Goal: Information Seeking & Learning: Learn about a topic

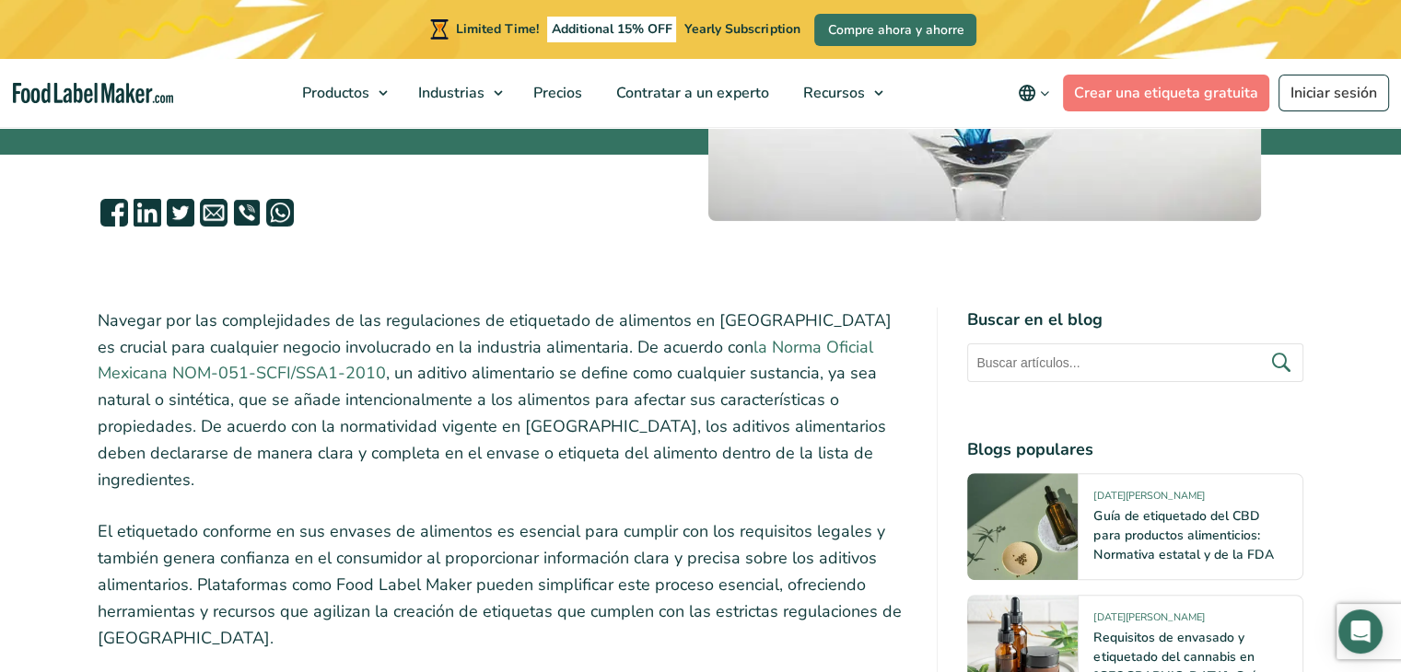
click at [849, 340] on link "la Norma Oficial Mexicana NOM-051-SCFI/SSA1-2010" at bounding box center [485, 360] width 775 height 49
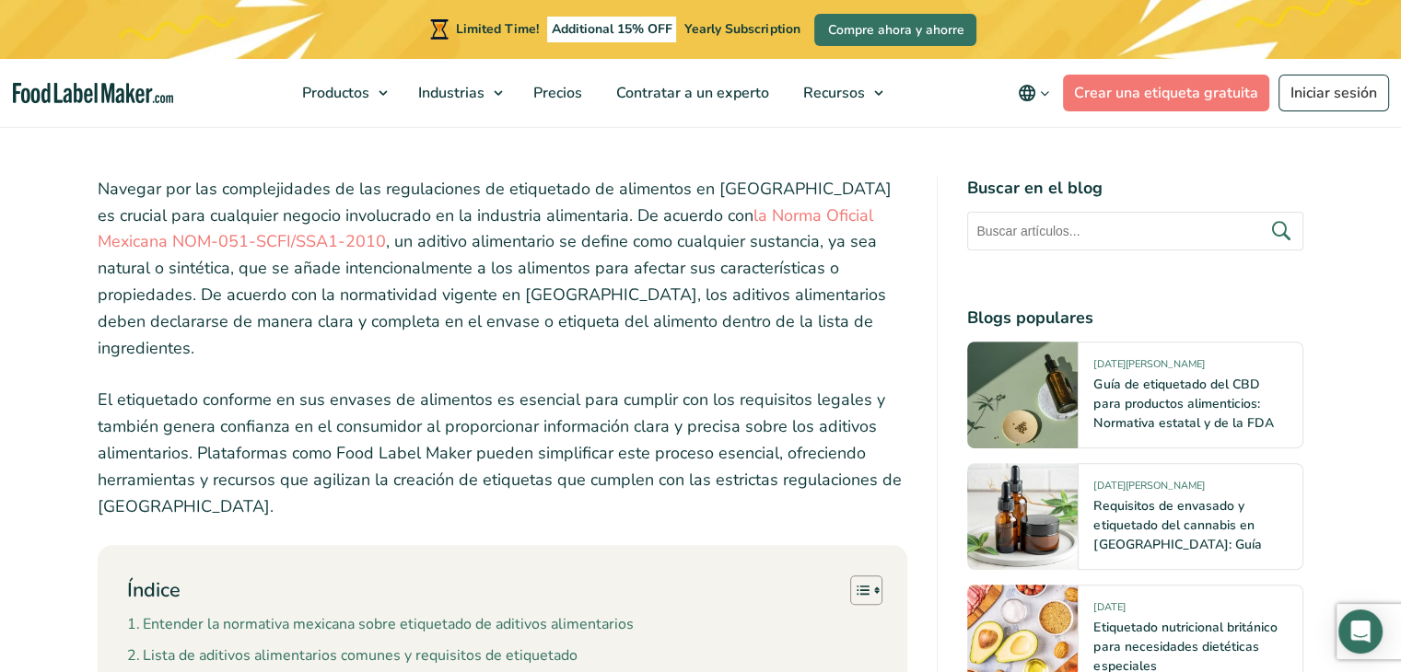
scroll to position [600, 0]
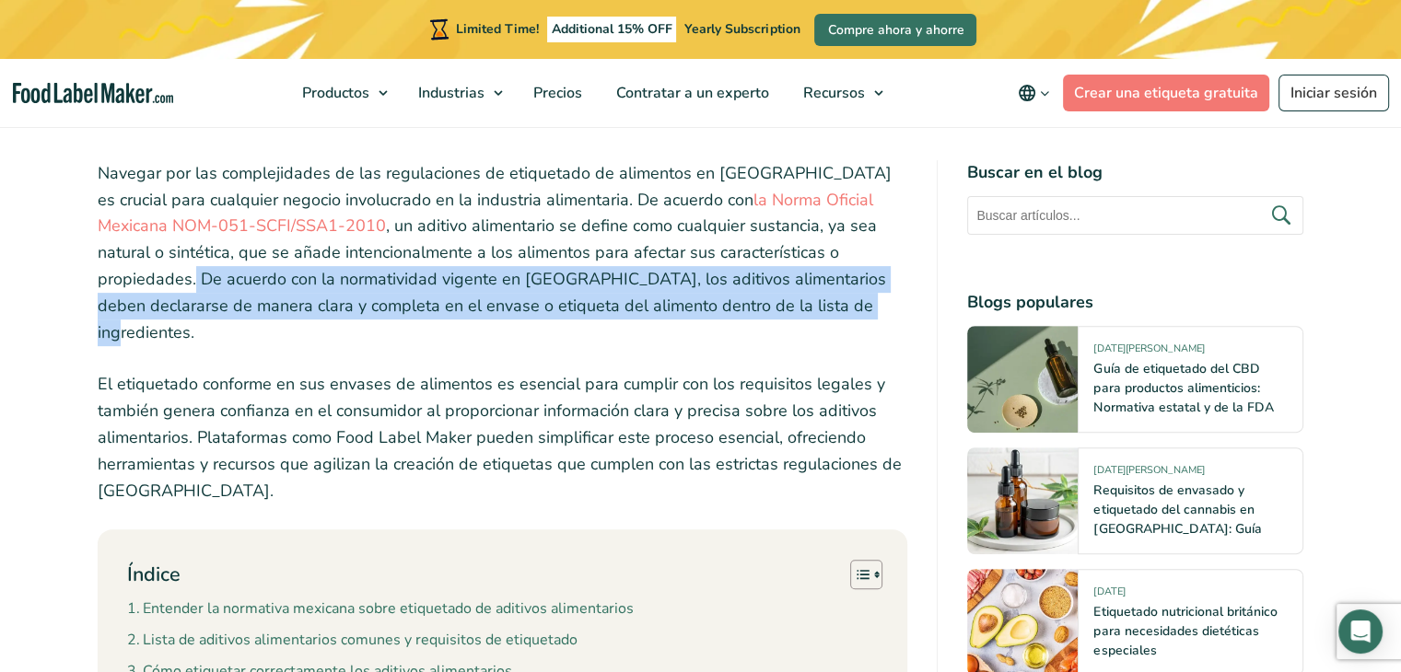
drag, startPoint x: 791, startPoint y: 244, endPoint x: 748, endPoint y: 308, distance: 77.6
click at [748, 308] on p "Navegar por las complejidades de las regulaciones de etiquetado de alimentos en…" at bounding box center [503, 253] width 810 height 186
copy p "De acuerdo con la normatividad vigente en México, los aditivos alimentarios deb…"
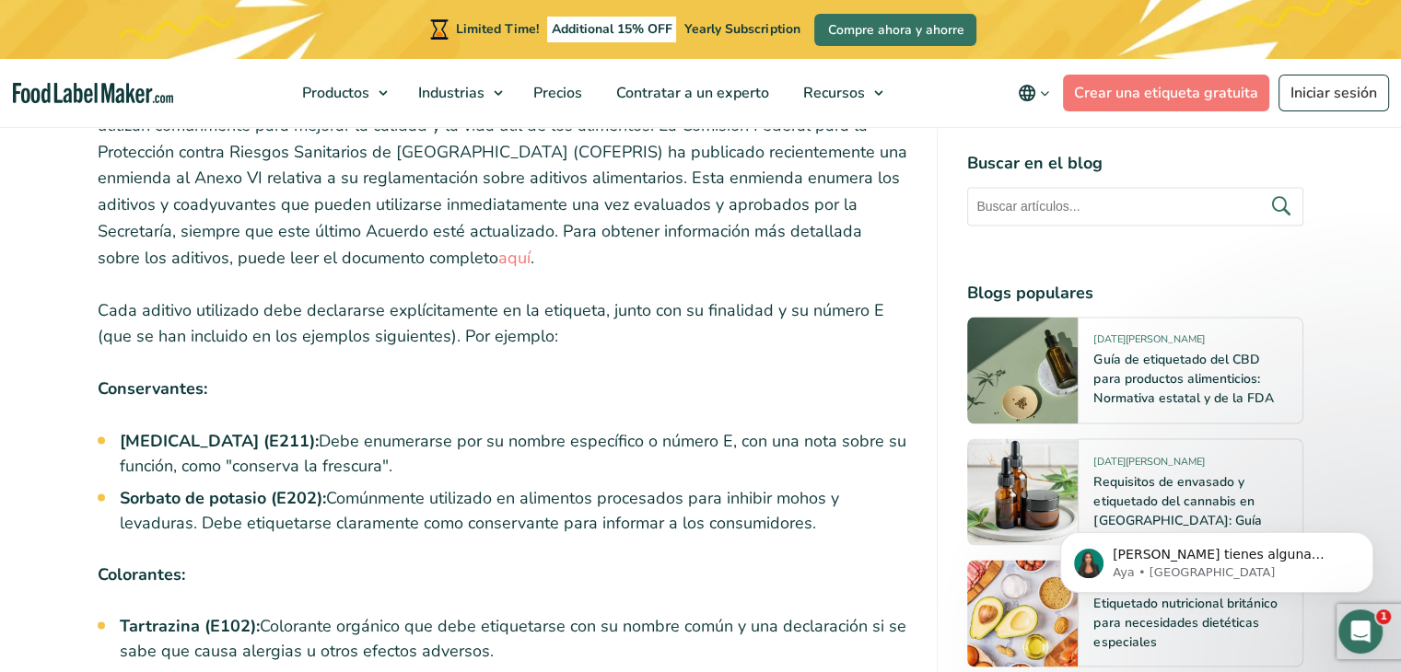
scroll to position [3072, 0]
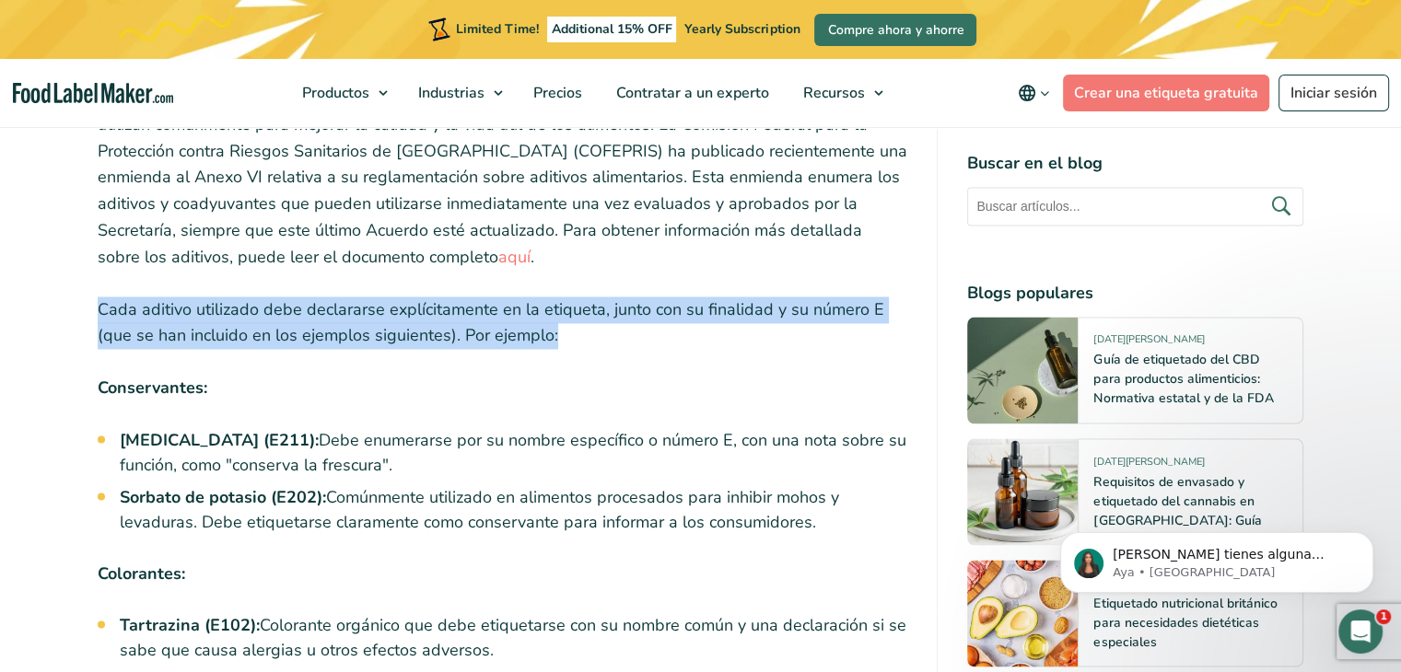
drag, startPoint x: 99, startPoint y: 243, endPoint x: 564, endPoint y: 278, distance: 465.4
click at [564, 297] on p "Cada aditivo utilizado debe declararse explícitamente en la etiqueta, junto con…" at bounding box center [503, 323] width 810 height 53
copy p "Cada aditivo utilizado debe declararse explícitamente en la etiqueta, junto con…"
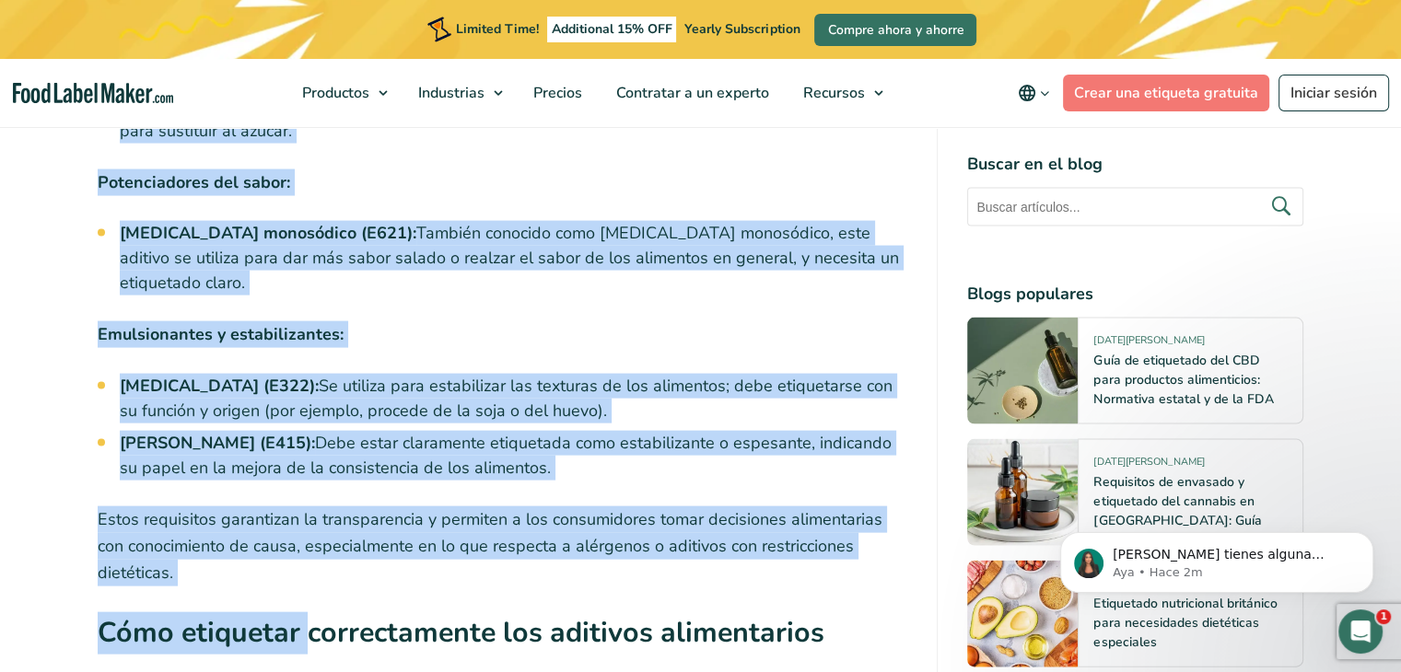
scroll to position [3875, 0]
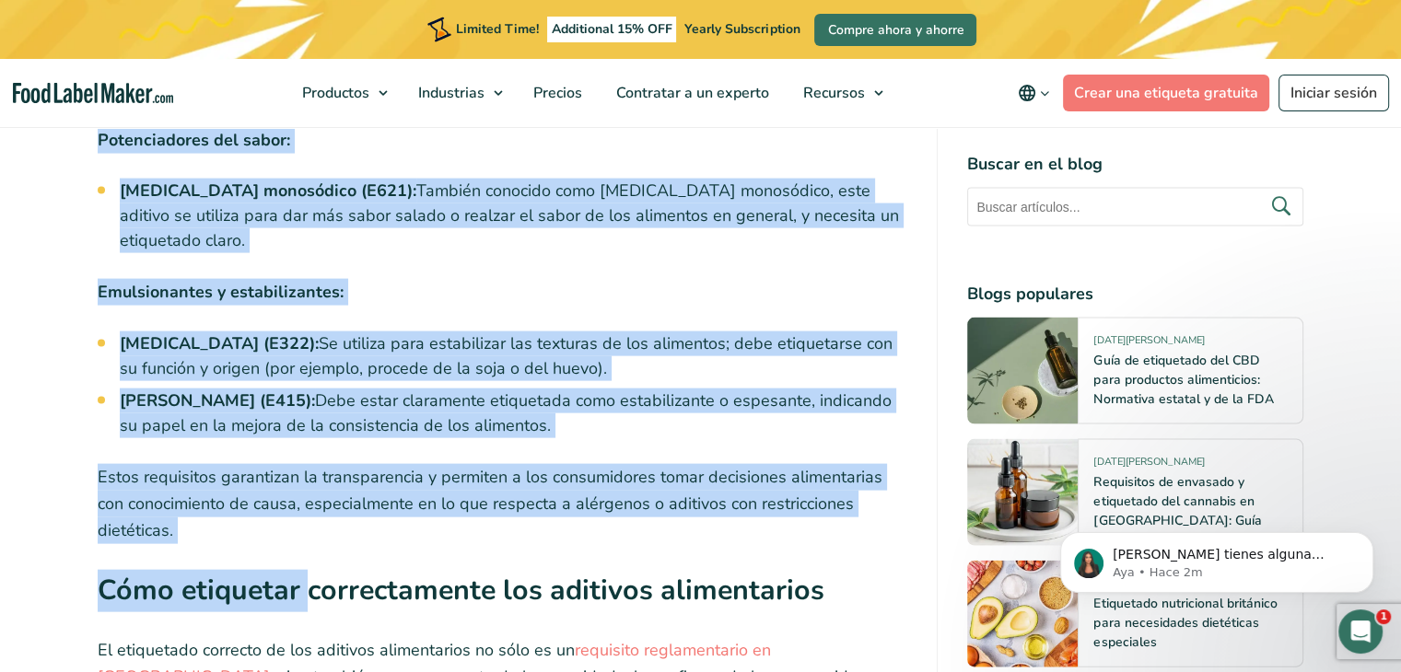
drag, startPoint x: 99, startPoint y: 221, endPoint x: 539, endPoint y: 322, distance: 450.8
copy div "Conservantes: Benzoato de sodio (E211): Debe enumerarse por su nombre específic…"
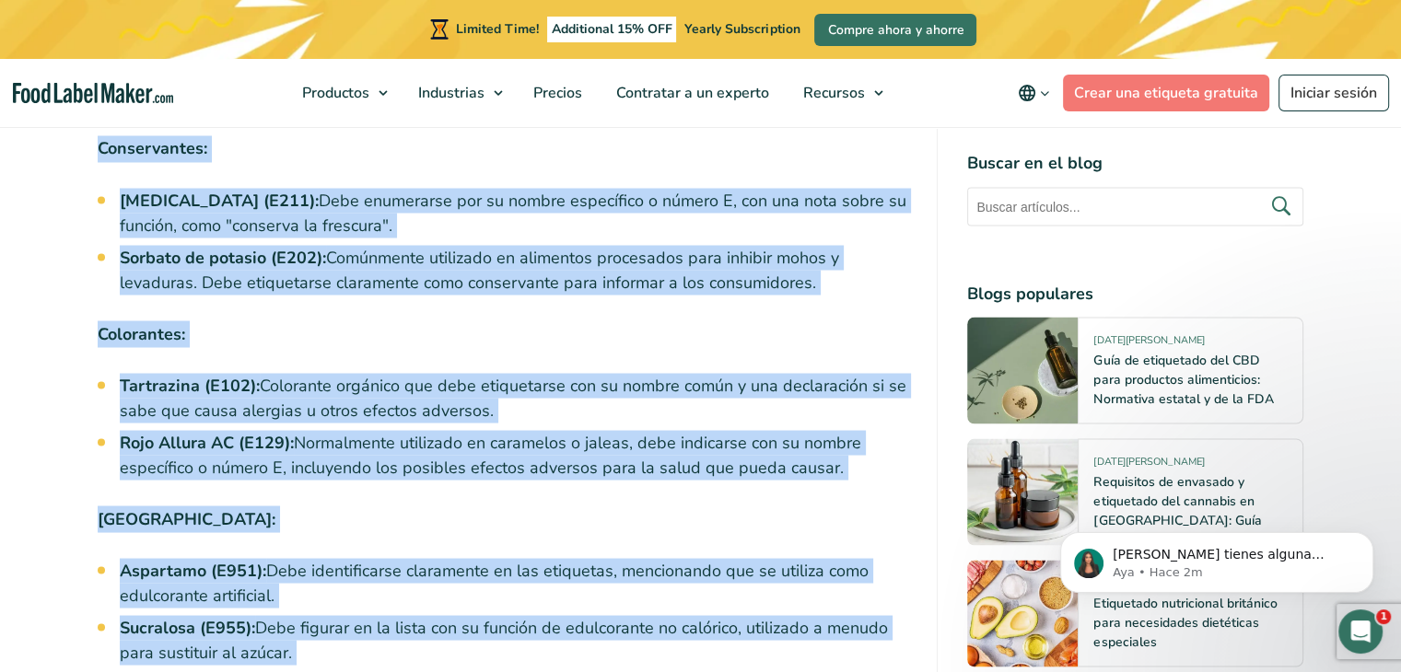
scroll to position [3323, 0]
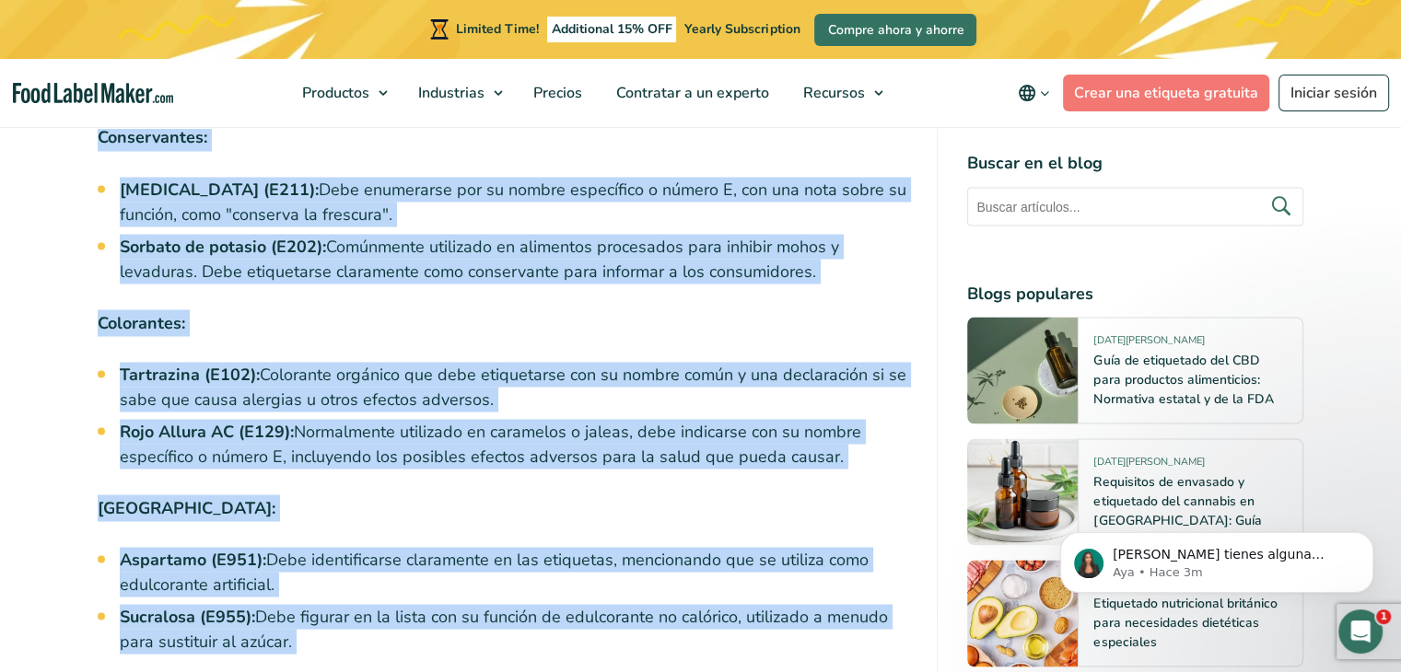
copy div "Conservantes: Benzoato de sodio (E211): Debe enumerarse por su nombre específic…"
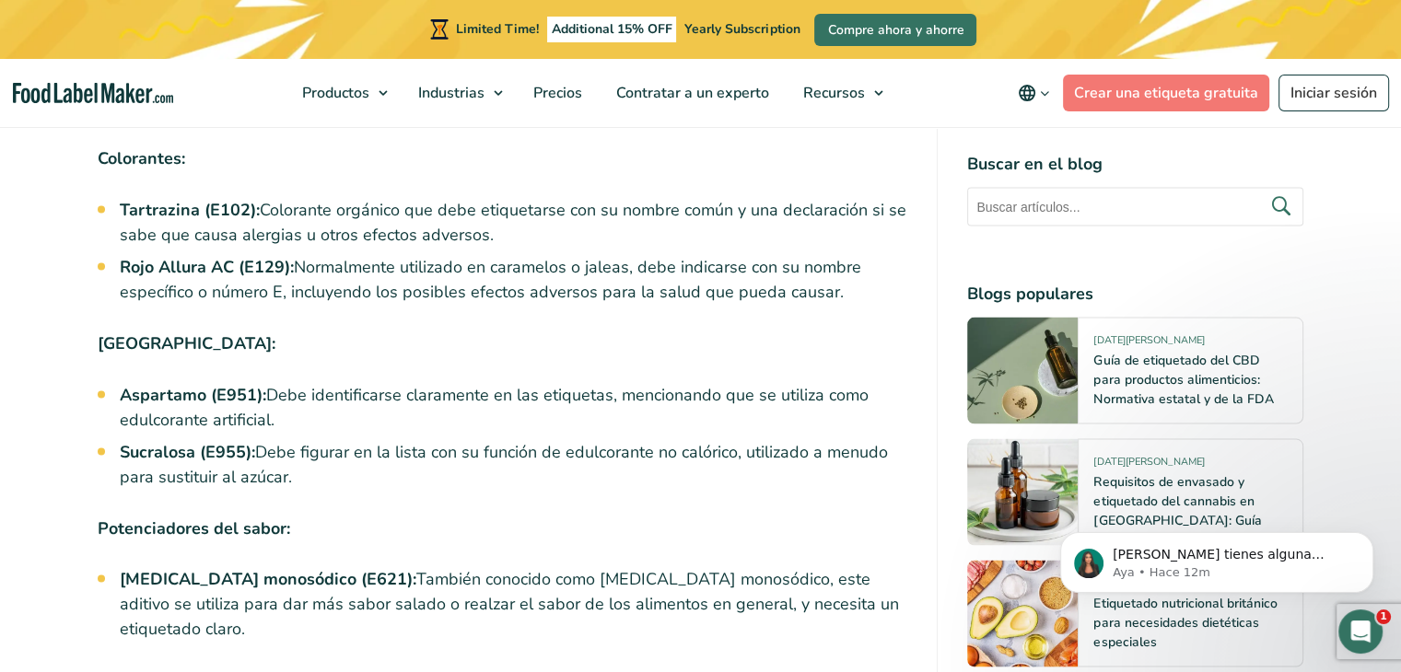
scroll to position [3486, 0]
